Goal: Task Accomplishment & Management: Manage account settings

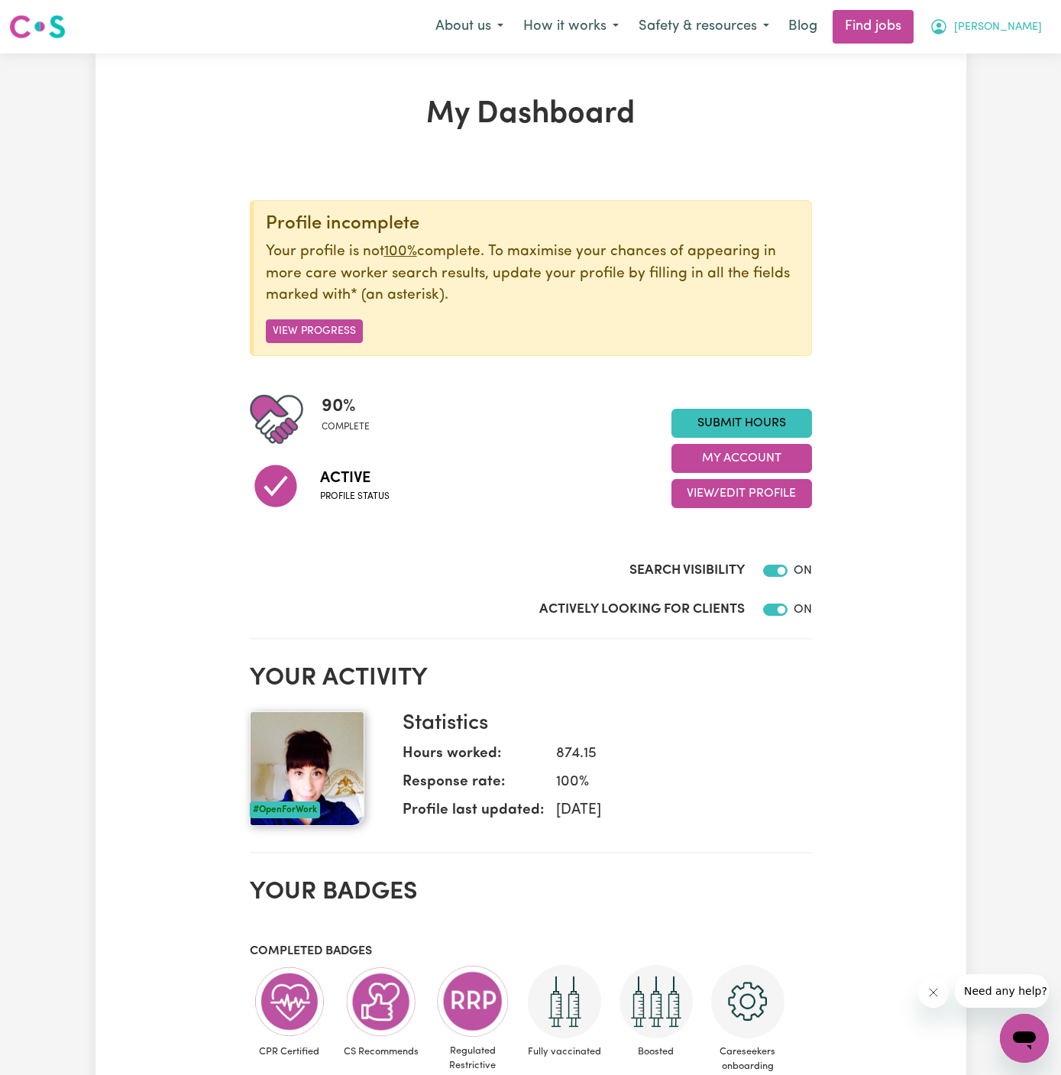
click at [1023, 15] on button "[PERSON_NAME]" at bounding box center [986, 27] width 132 height 32
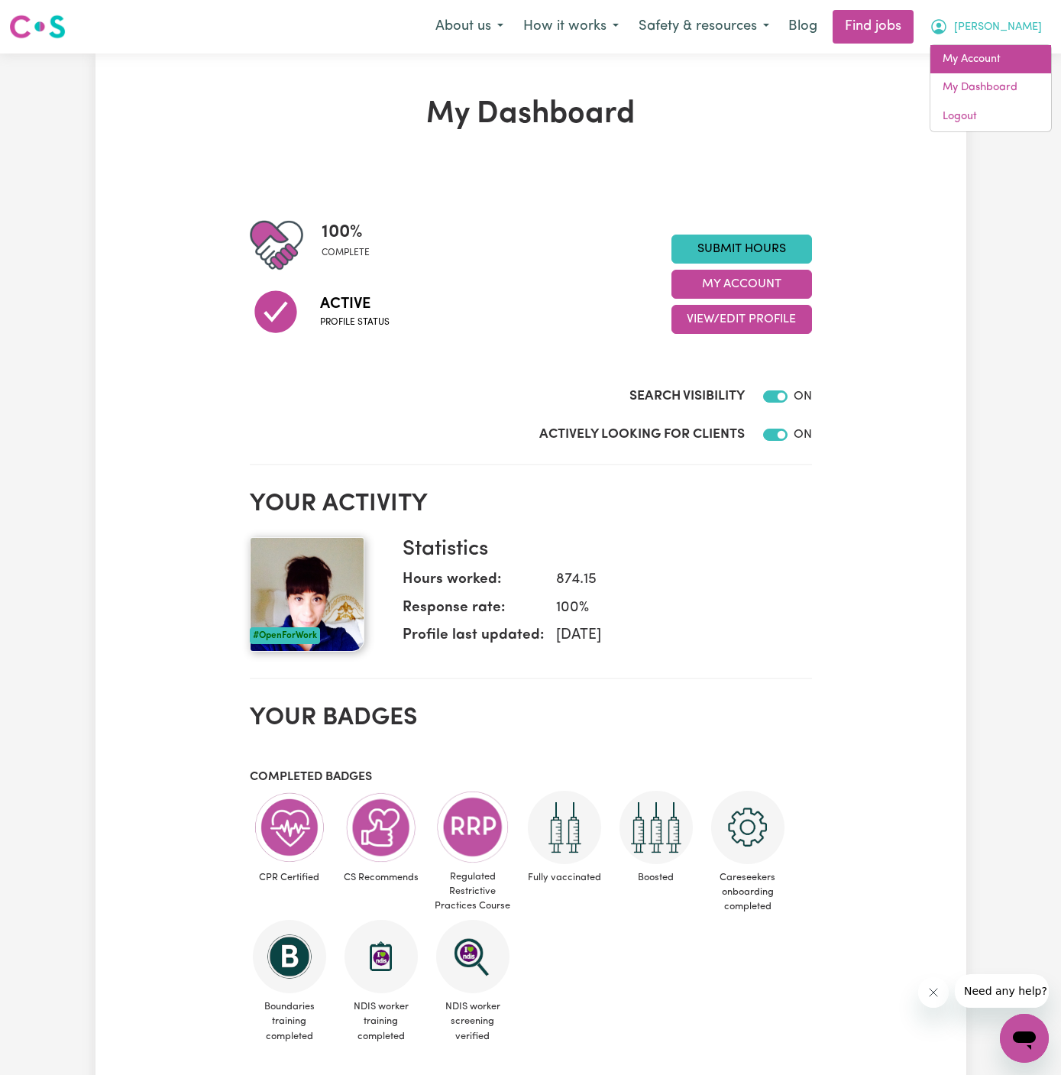
click at [1015, 50] on link "My Account" at bounding box center [991, 59] width 121 height 29
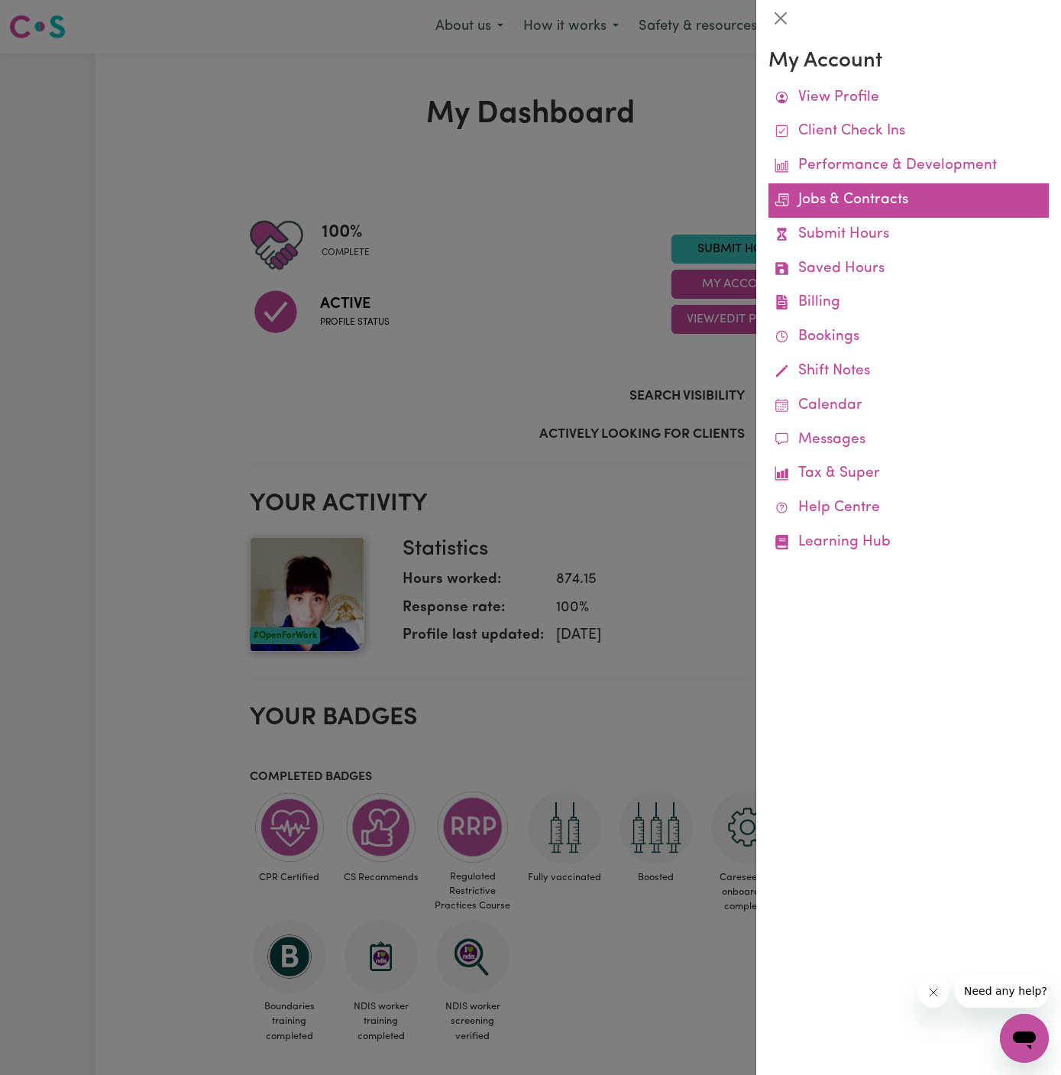
click at [824, 199] on link "Jobs & Contracts" at bounding box center [909, 200] width 280 height 34
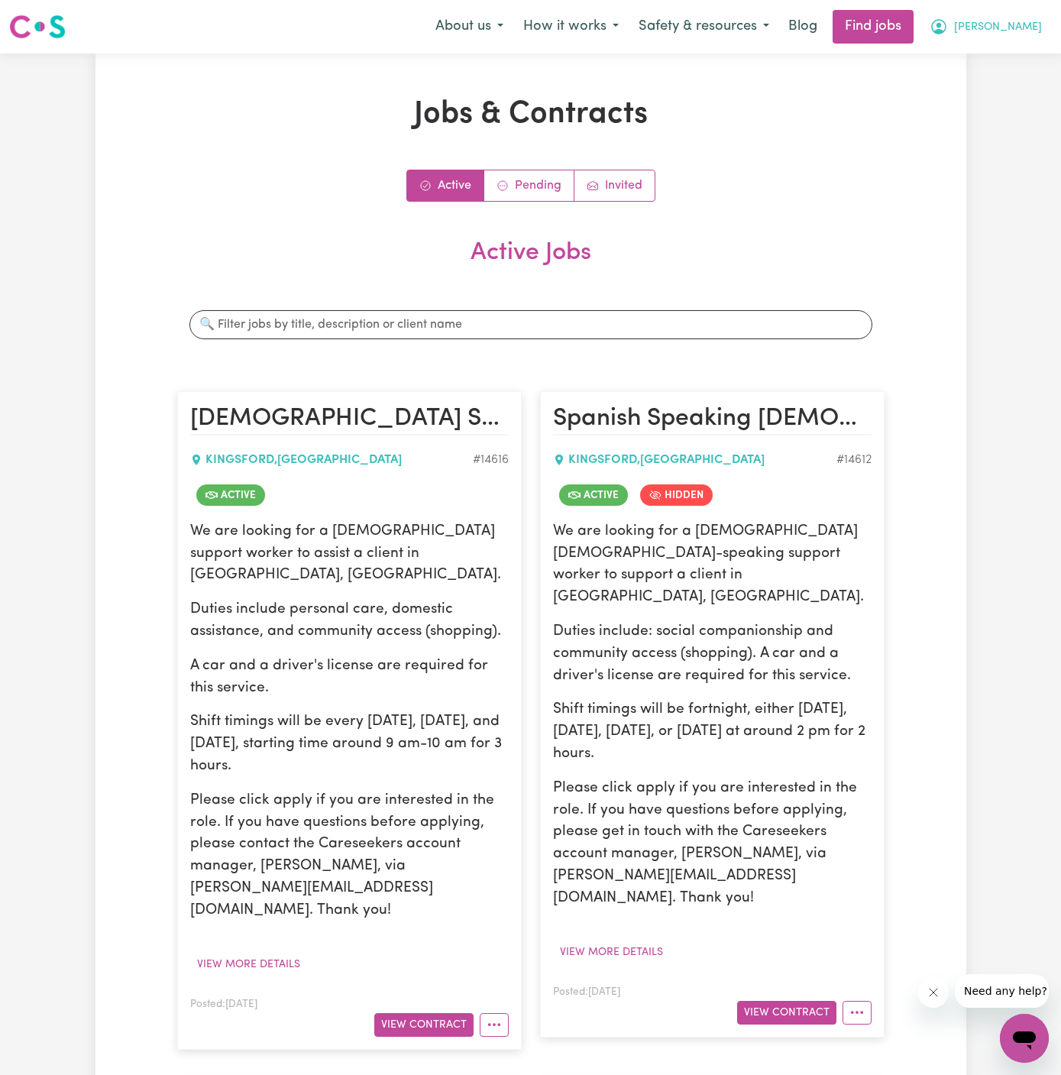
click at [1010, 38] on button "[PERSON_NAME]" at bounding box center [986, 27] width 132 height 32
click at [1019, 31] on span "[PERSON_NAME]" at bounding box center [998, 27] width 88 height 17
click at [999, 50] on link "My Account" at bounding box center [991, 59] width 121 height 29
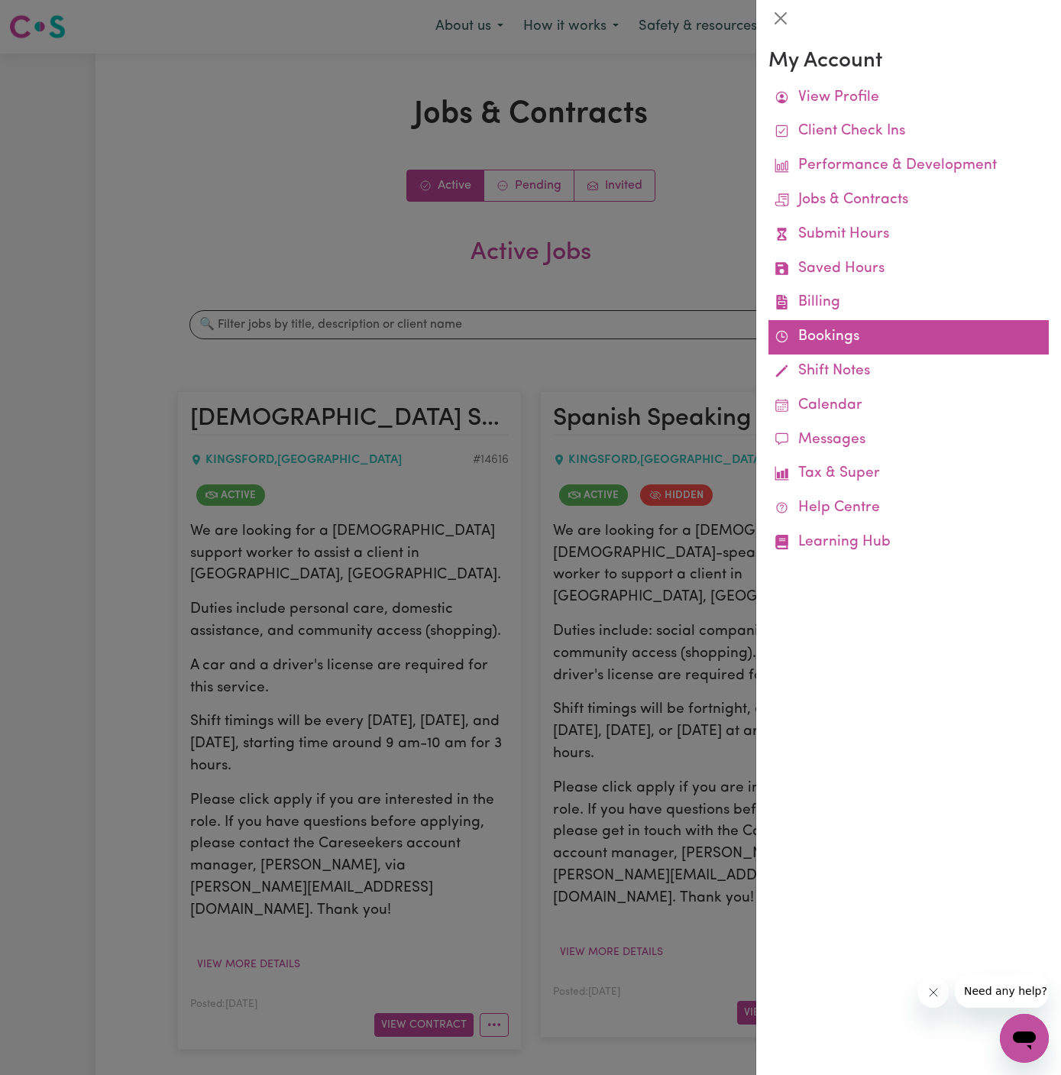
click at [844, 335] on link "Bookings" at bounding box center [909, 337] width 280 height 34
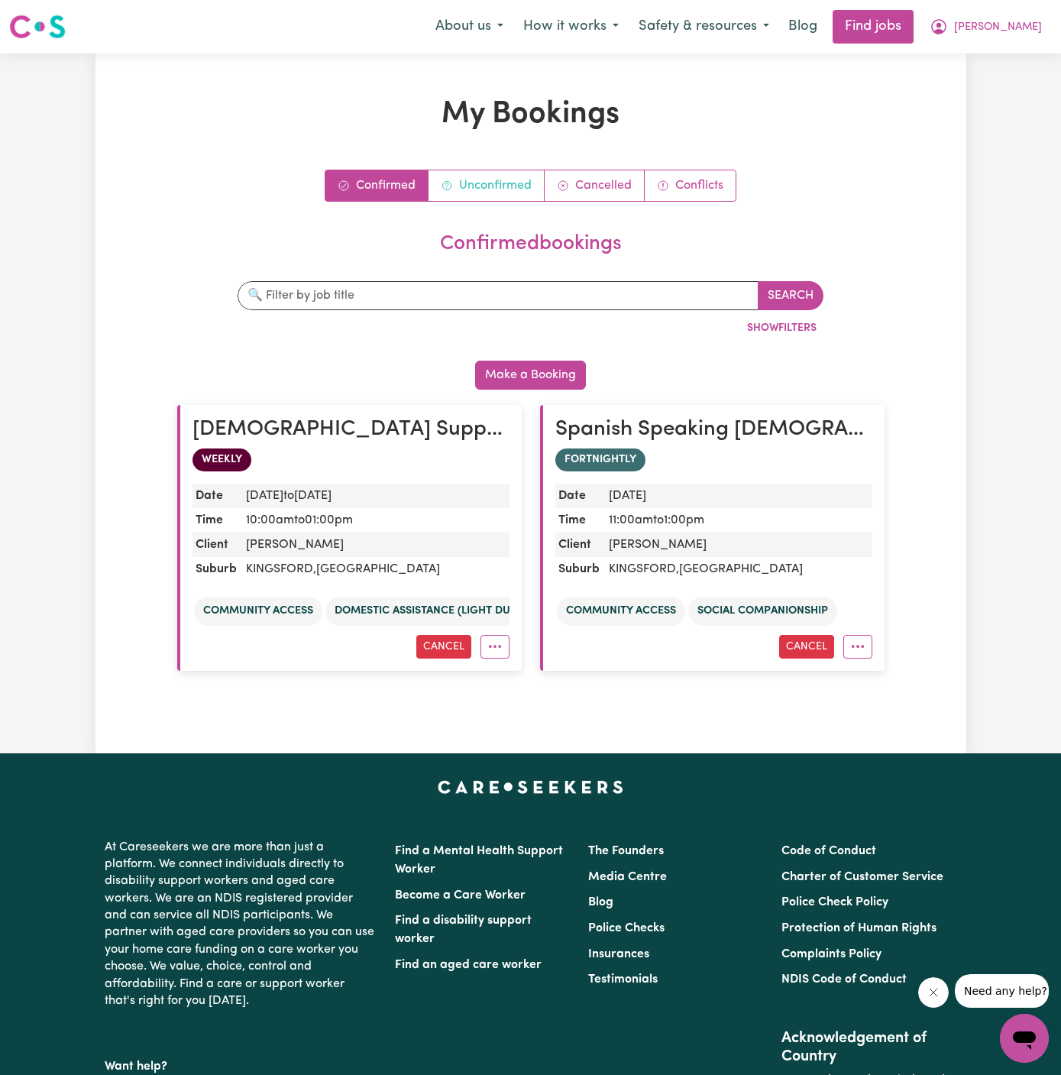
click at [488, 183] on link "Unconfirmed" at bounding box center [487, 185] width 116 height 31
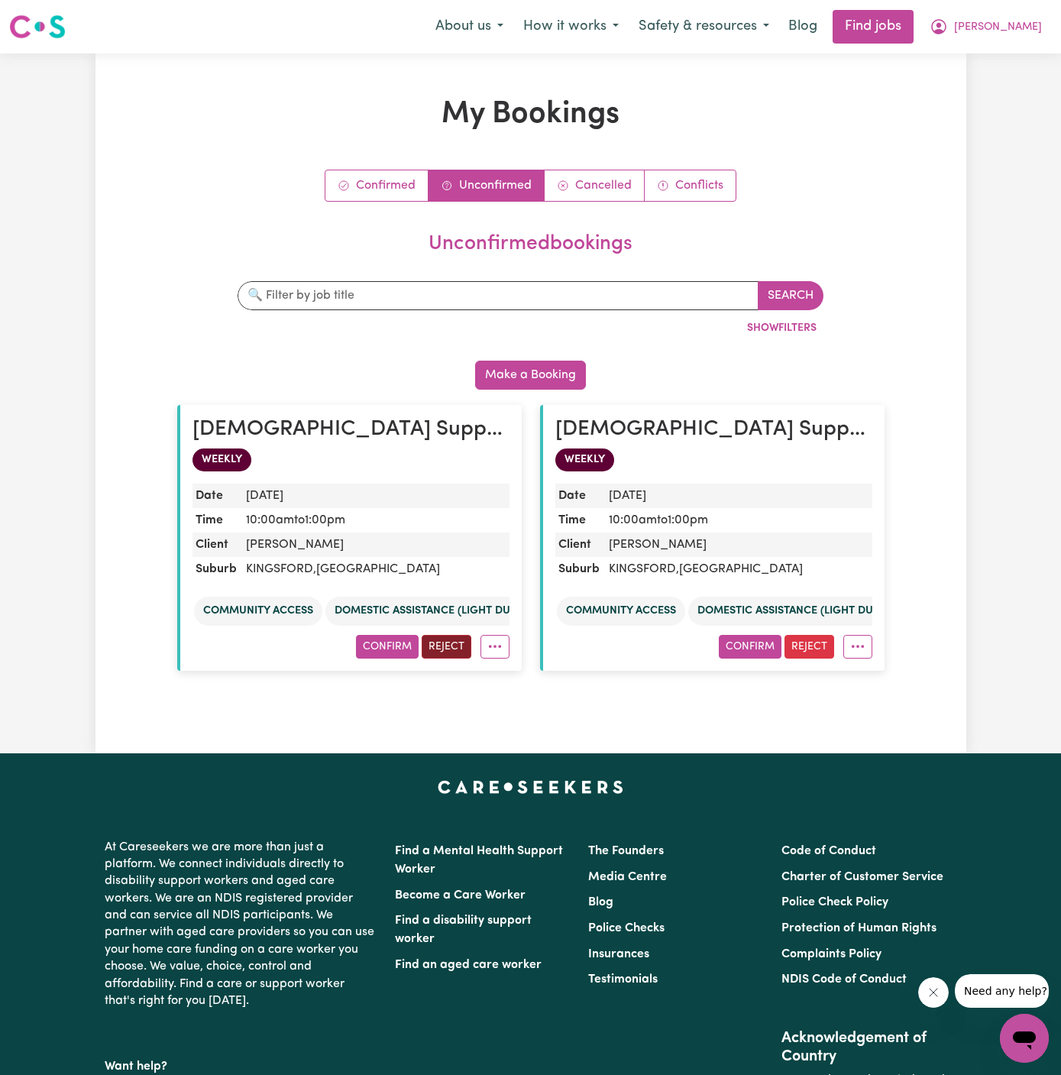
click at [452, 643] on button "Reject" at bounding box center [447, 647] width 50 height 24
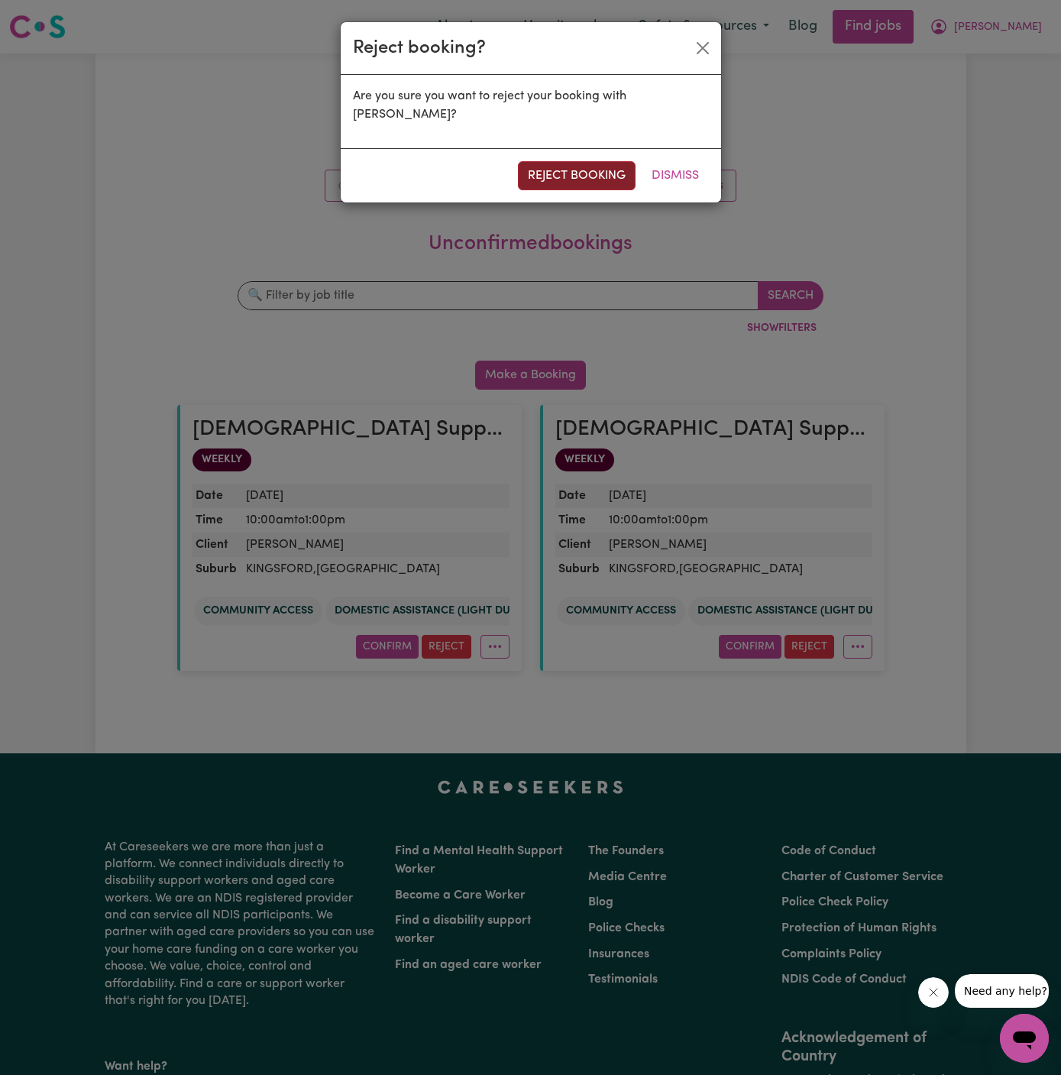
click at [604, 167] on button "reject booking" at bounding box center [577, 175] width 118 height 29
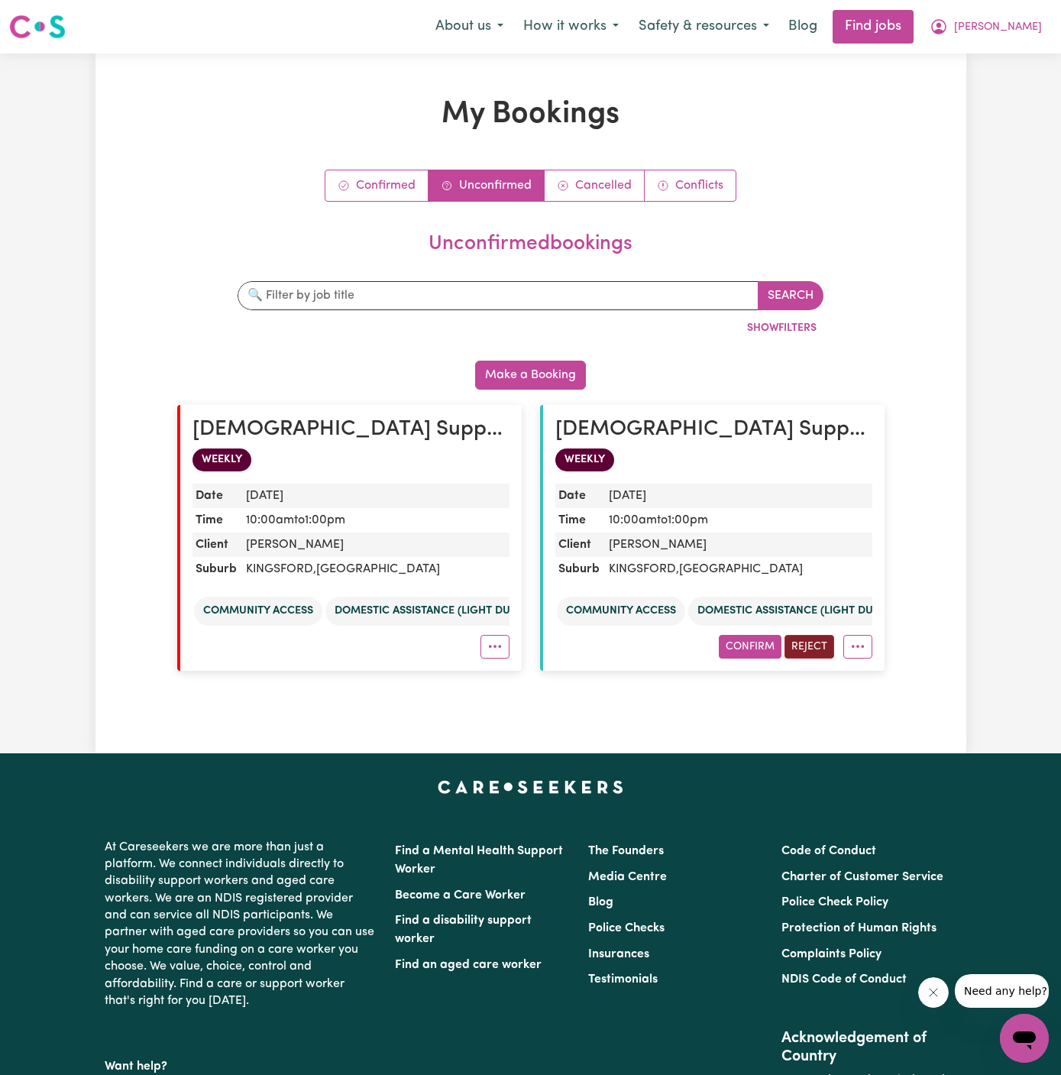
click at [802, 646] on button "Reject" at bounding box center [810, 647] width 50 height 24
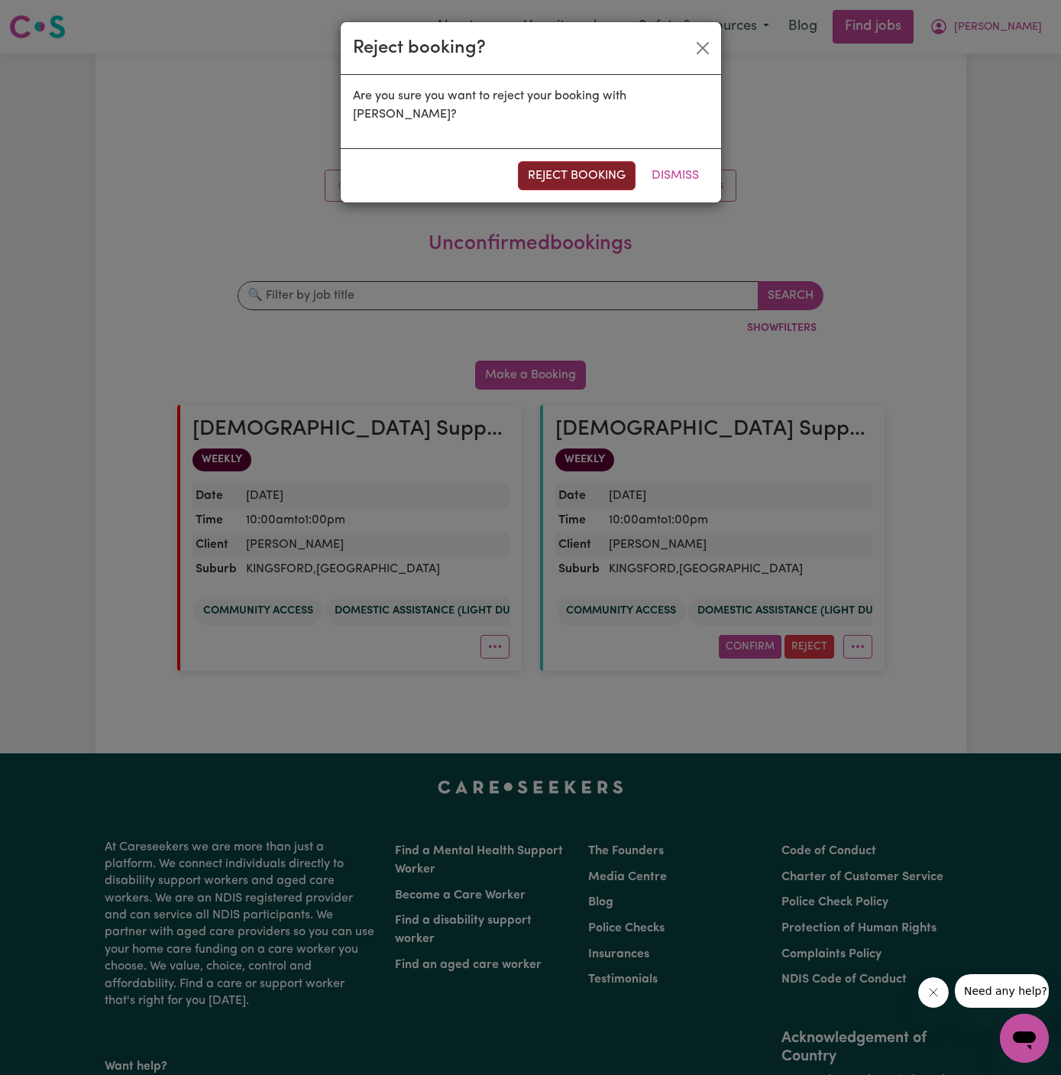
click at [586, 170] on button "reject booking" at bounding box center [577, 175] width 118 height 29
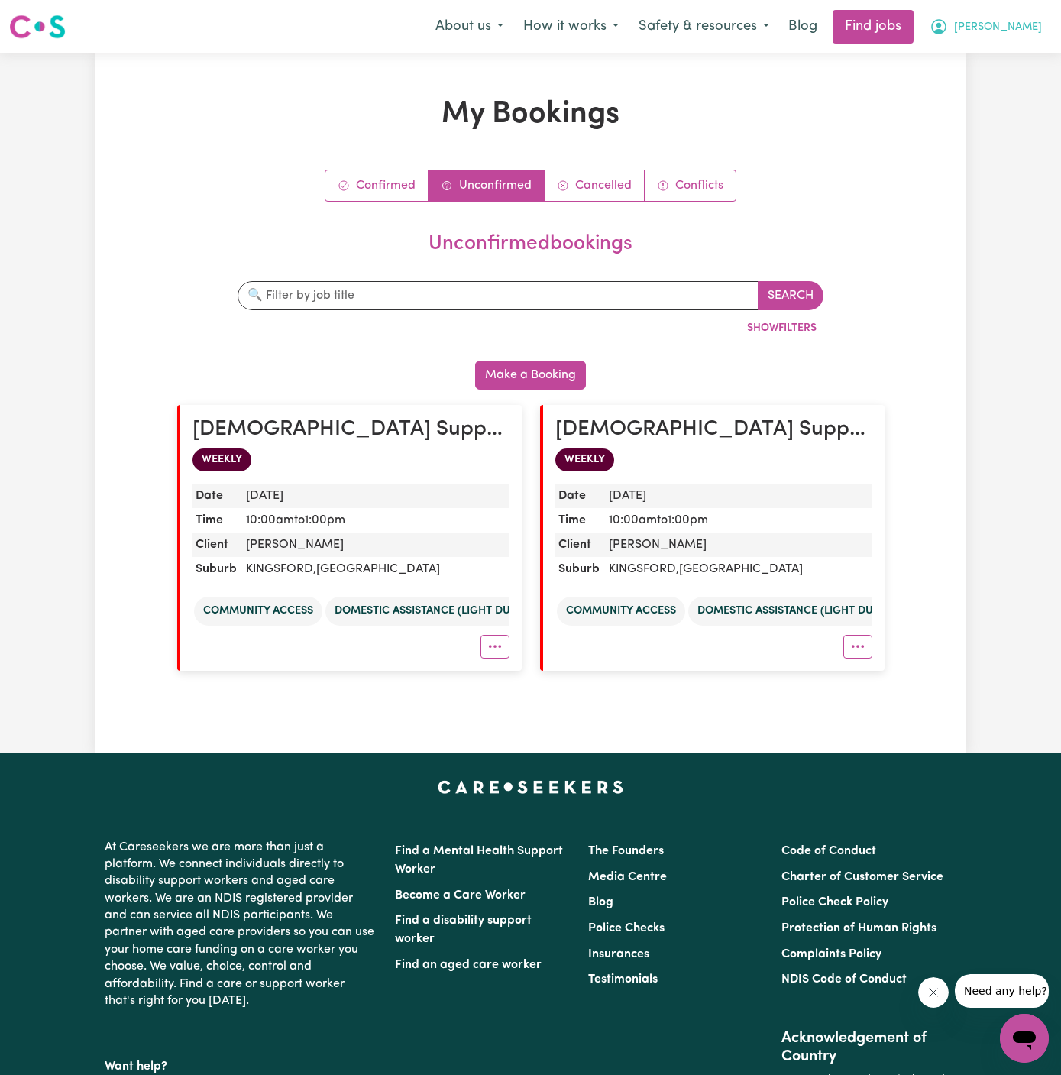
click at [1022, 25] on span "[PERSON_NAME]" at bounding box center [998, 27] width 88 height 17
click at [996, 125] on link "Logout" at bounding box center [991, 116] width 121 height 29
